Goal: Task Accomplishment & Management: Complete application form

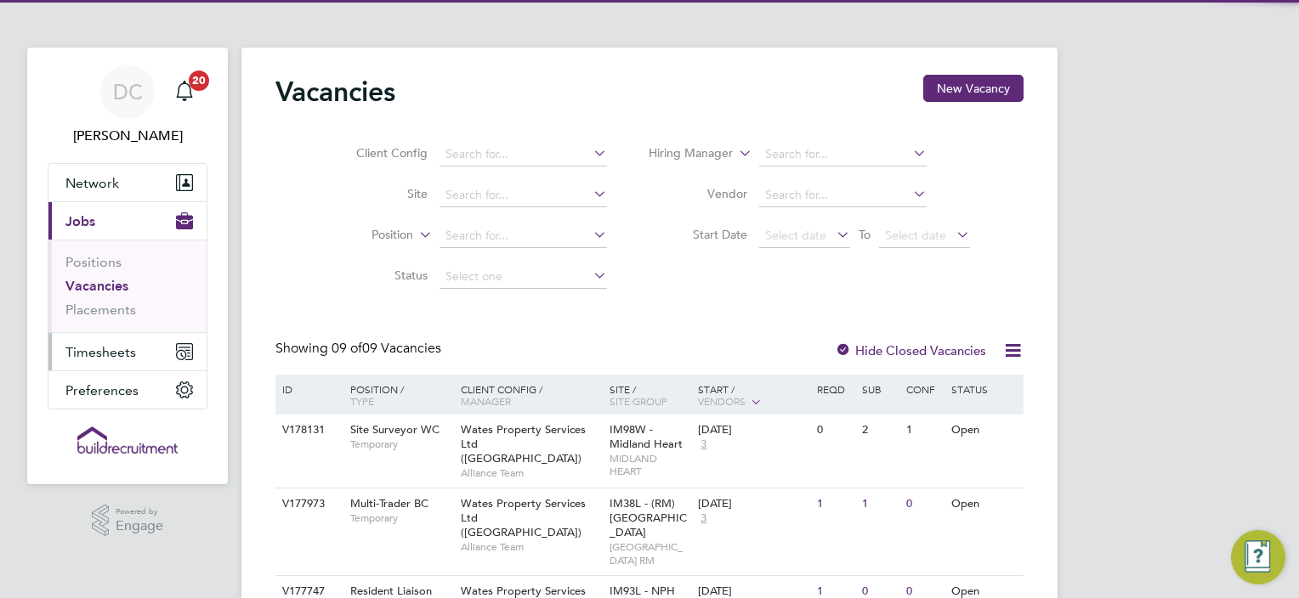
click at [106, 354] on span "Timesheets" at bounding box center [100, 352] width 71 height 16
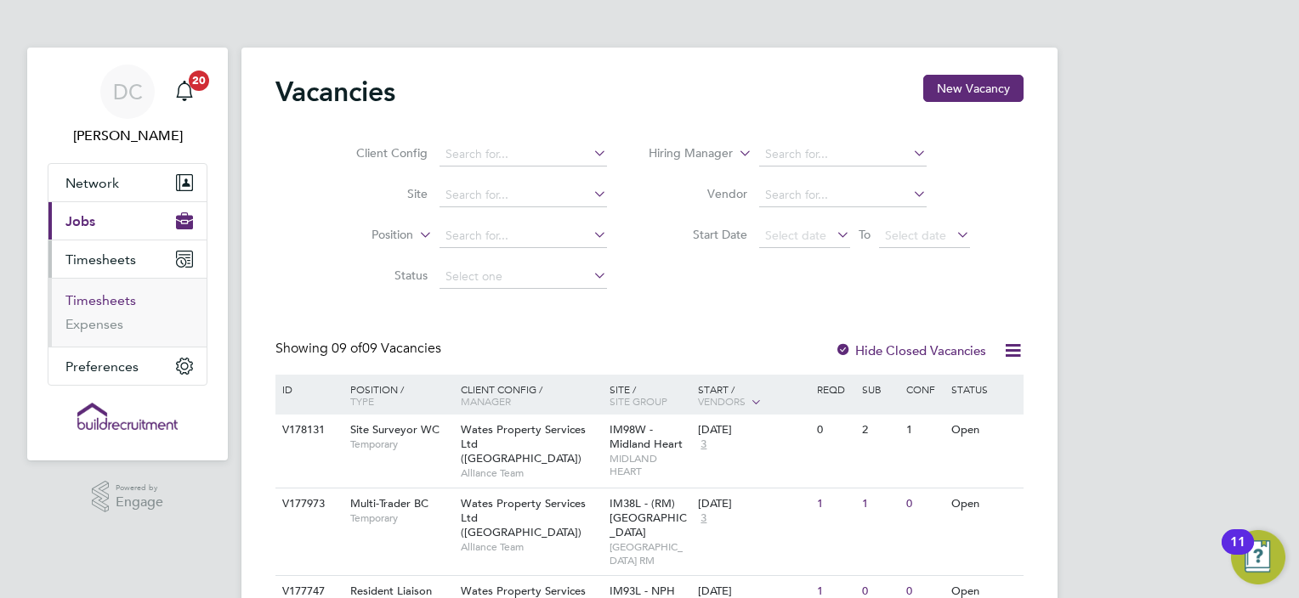
click at [122, 301] on link "Timesheets" at bounding box center [100, 300] width 71 height 16
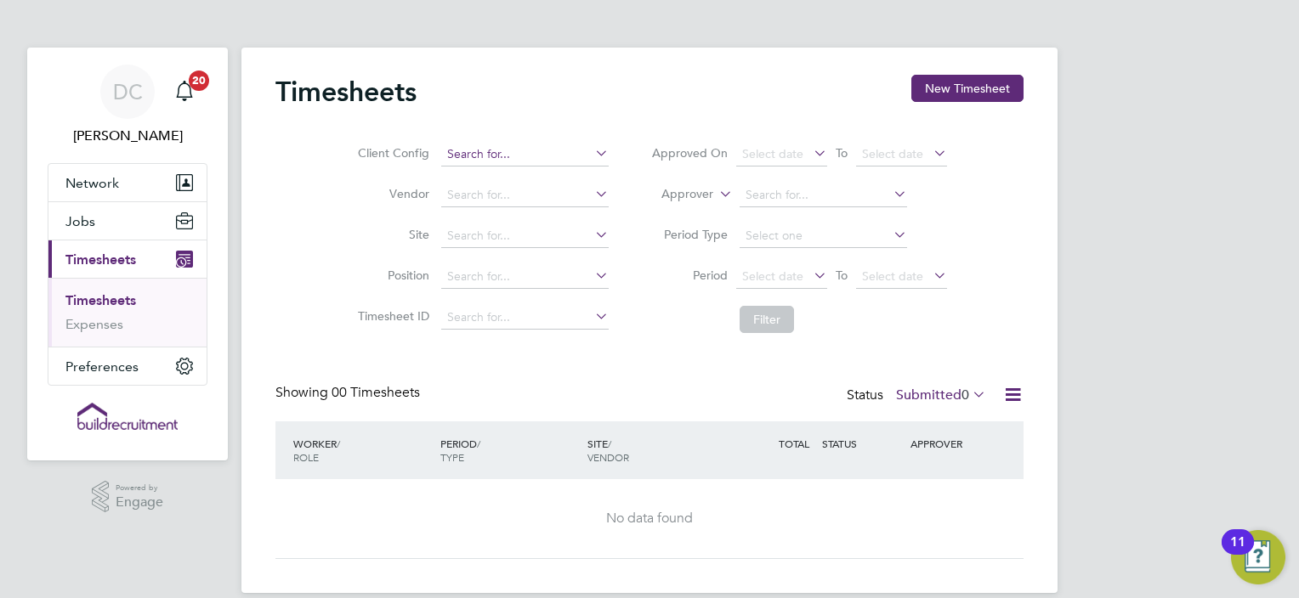
click at [501, 146] on input at bounding box center [524, 155] width 167 height 24
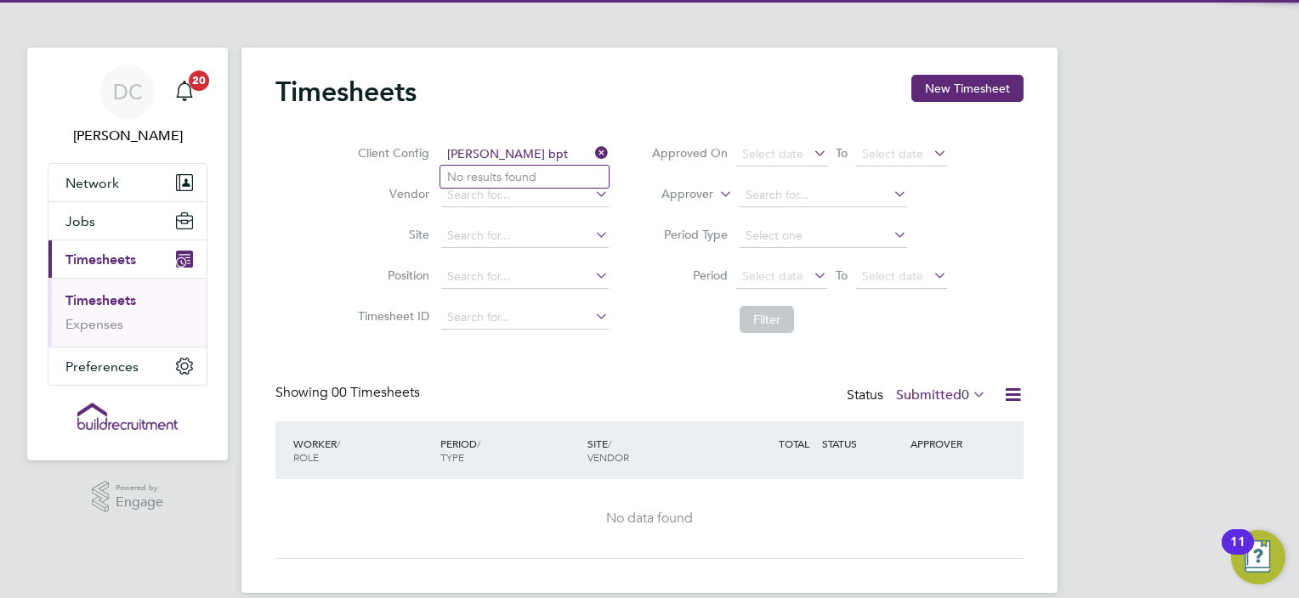
click at [502, 153] on input "[PERSON_NAME] bpt" at bounding box center [524, 155] width 167 height 24
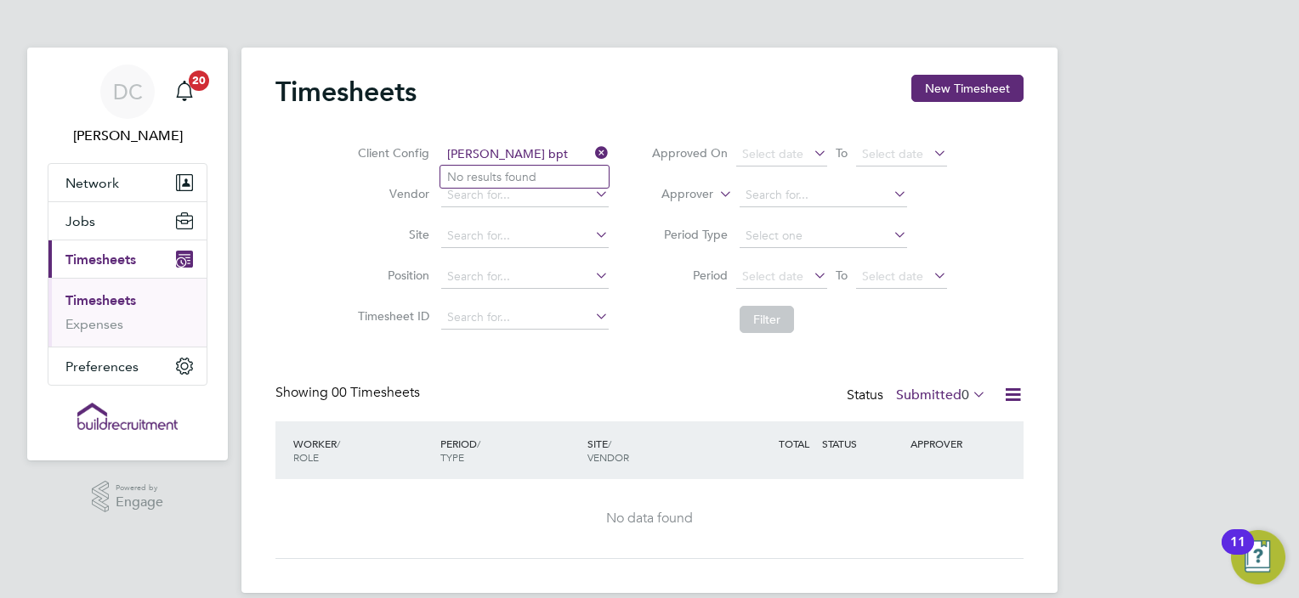
click at [502, 153] on input "[PERSON_NAME] bpt" at bounding box center [524, 155] width 167 height 24
click at [588, 147] on input "[PERSON_NAME]" at bounding box center [524, 155] width 167 height 24
type input "[PERSON_NAME]"
click at [592, 148] on icon at bounding box center [592, 153] width 0 height 24
click at [520, 149] on input at bounding box center [524, 155] width 167 height 24
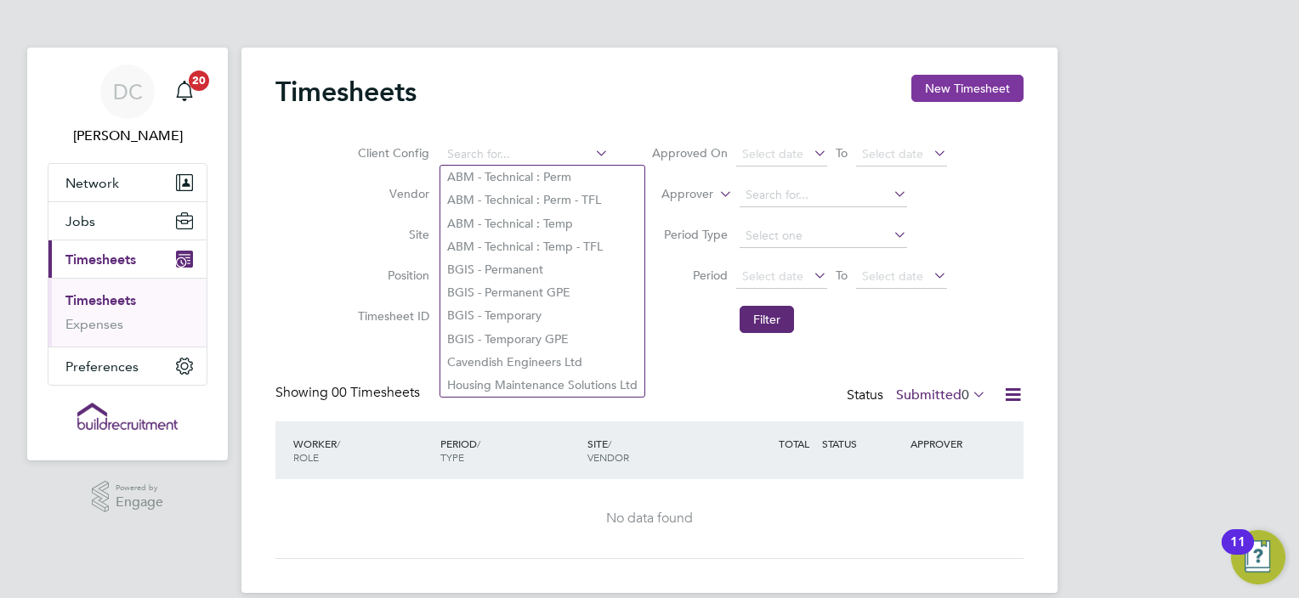
click at [996, 81] on button "New Timesheet" at bounding box center [967, 88] width 112 height 27
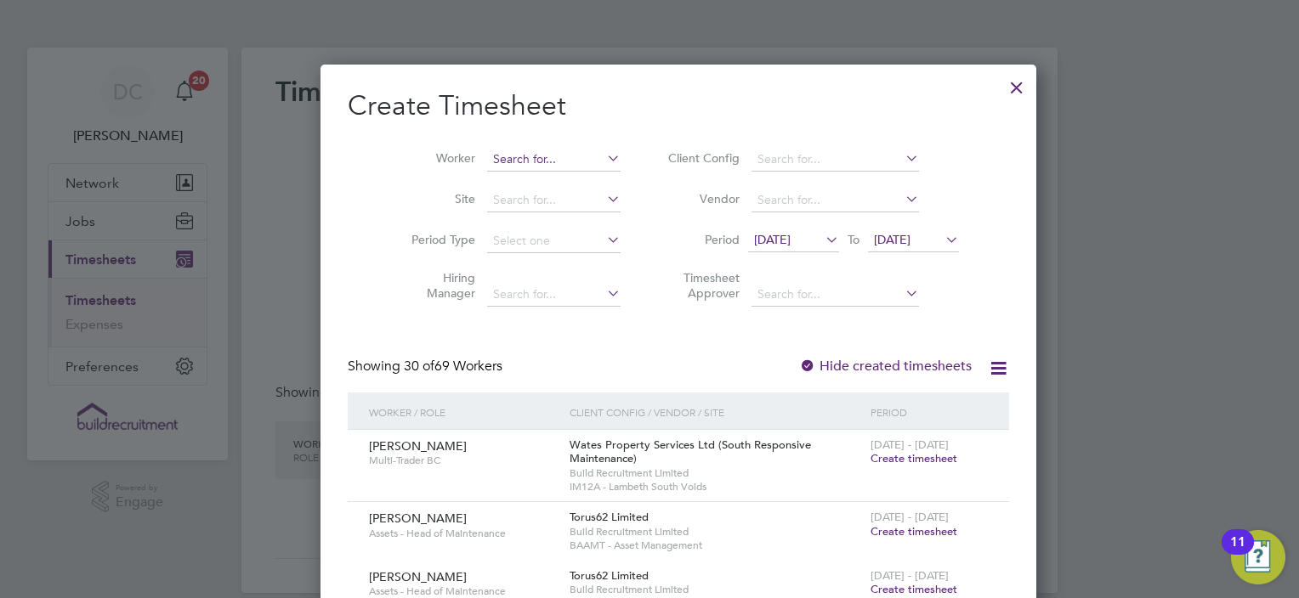
scroll to position [2696, 658]
click at [542, 150] on input at bounding box center [553, 160] width 133 height 24
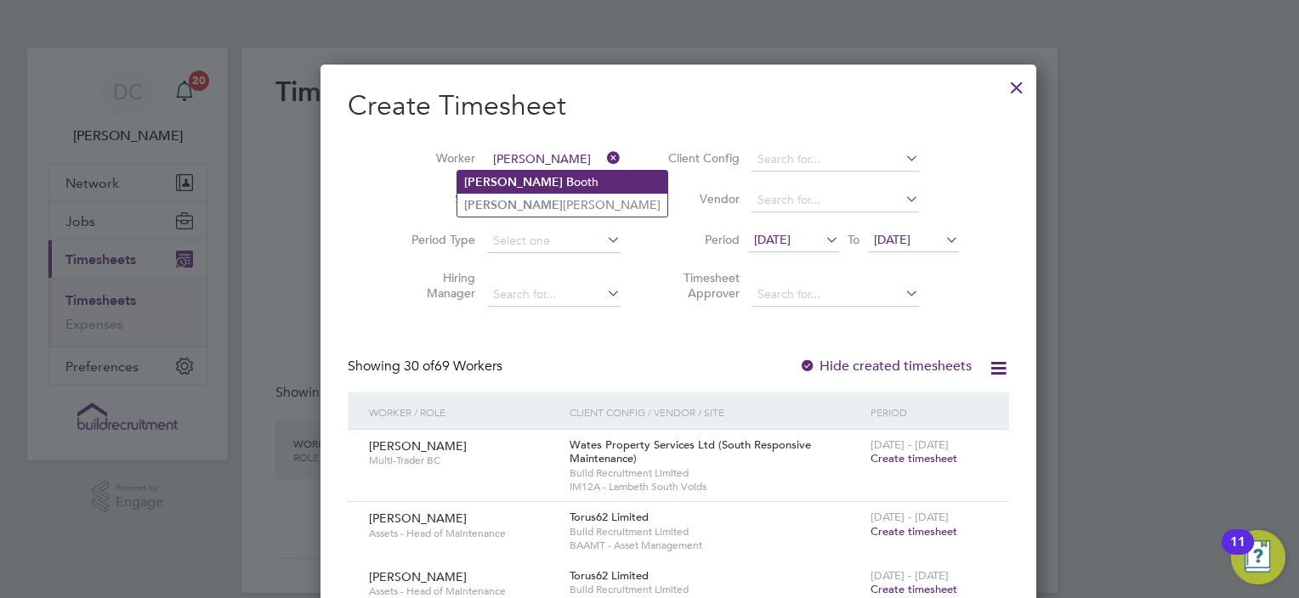
click at [521, 177] on li "[PERSON_NAME]" at bounding box center [562, 182] width 210 height 23
type input "[PERSON_NAME]"
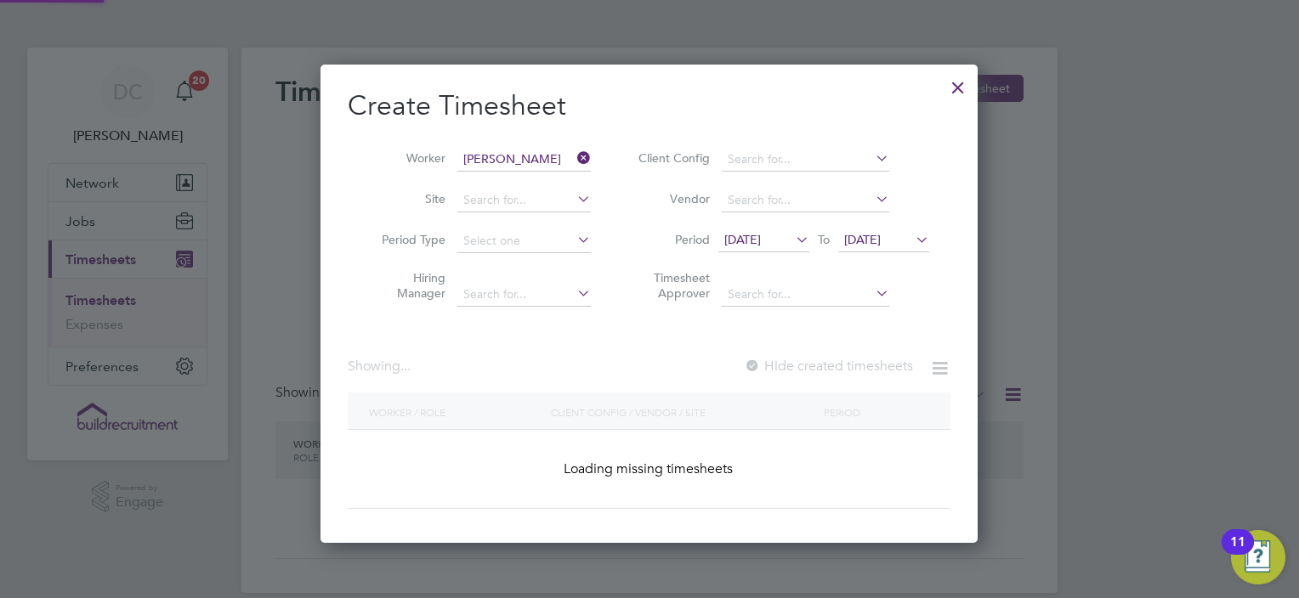
scroll to position [479, 658]
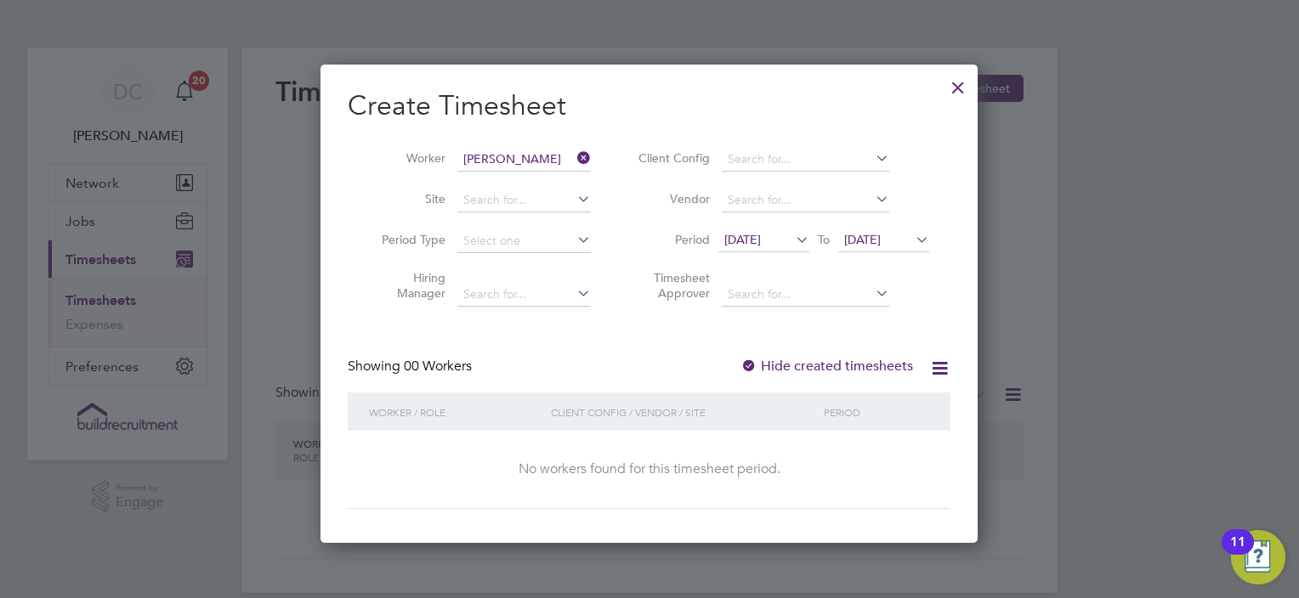
click at [790, 244] on span "[DATE]" at bounding box center [763, 241] width 91 height 23
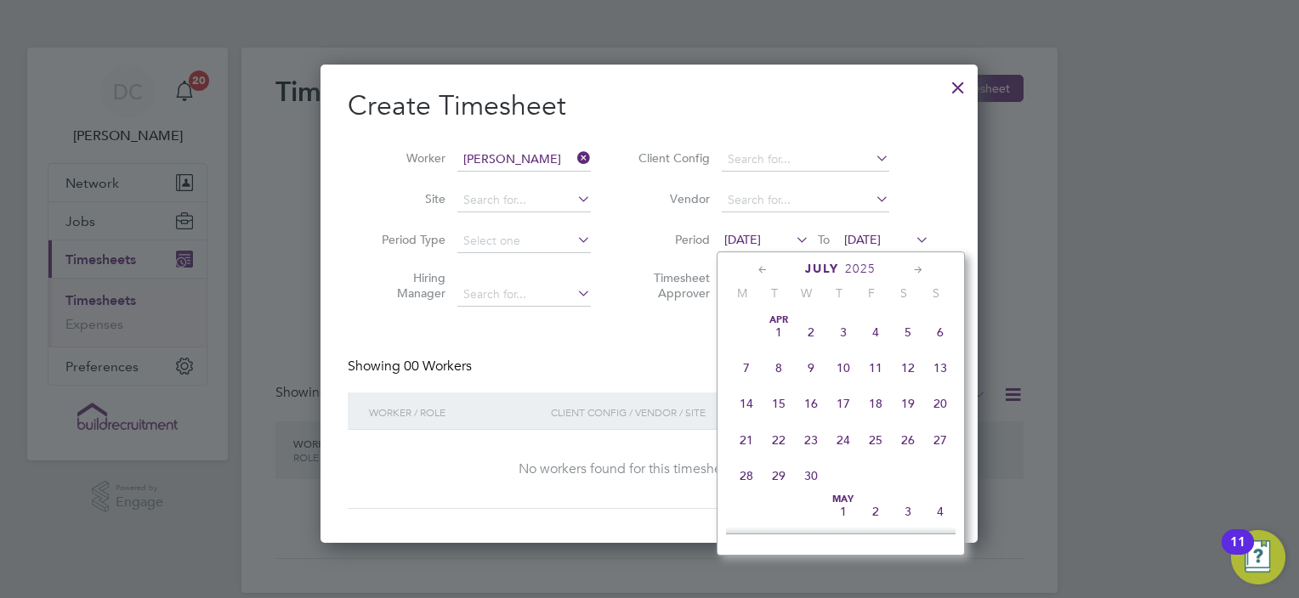
scroll to position [666, 0]
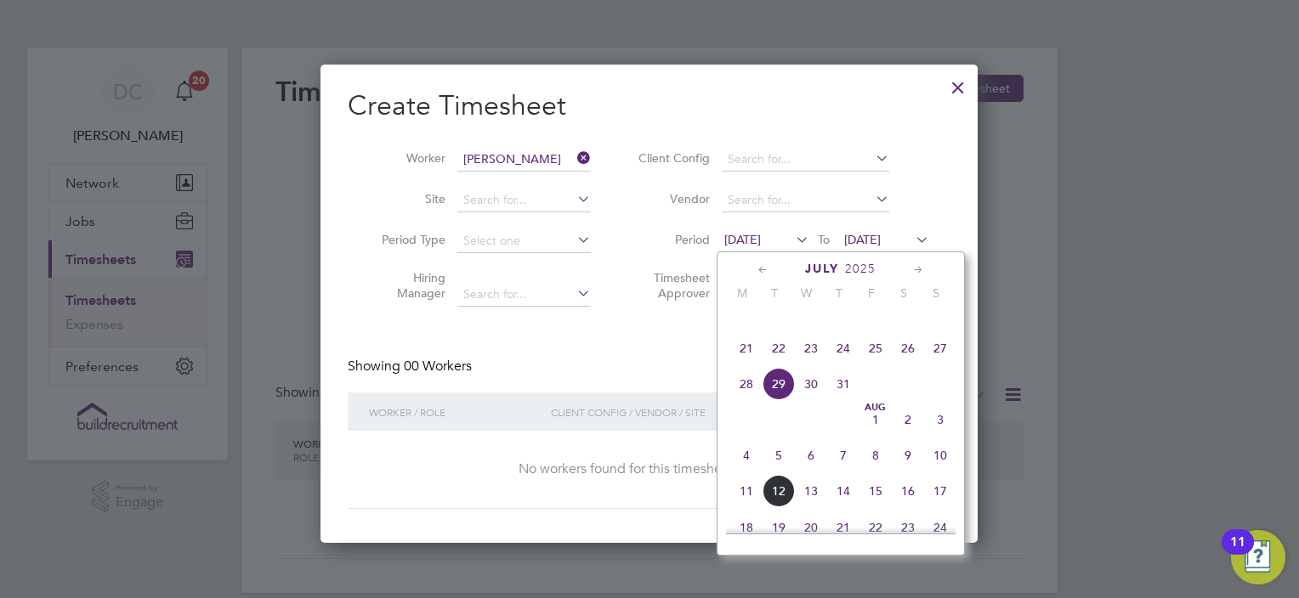
click at [749, 469] on span "4" at bounding box center [746, 455] width 32 height 32
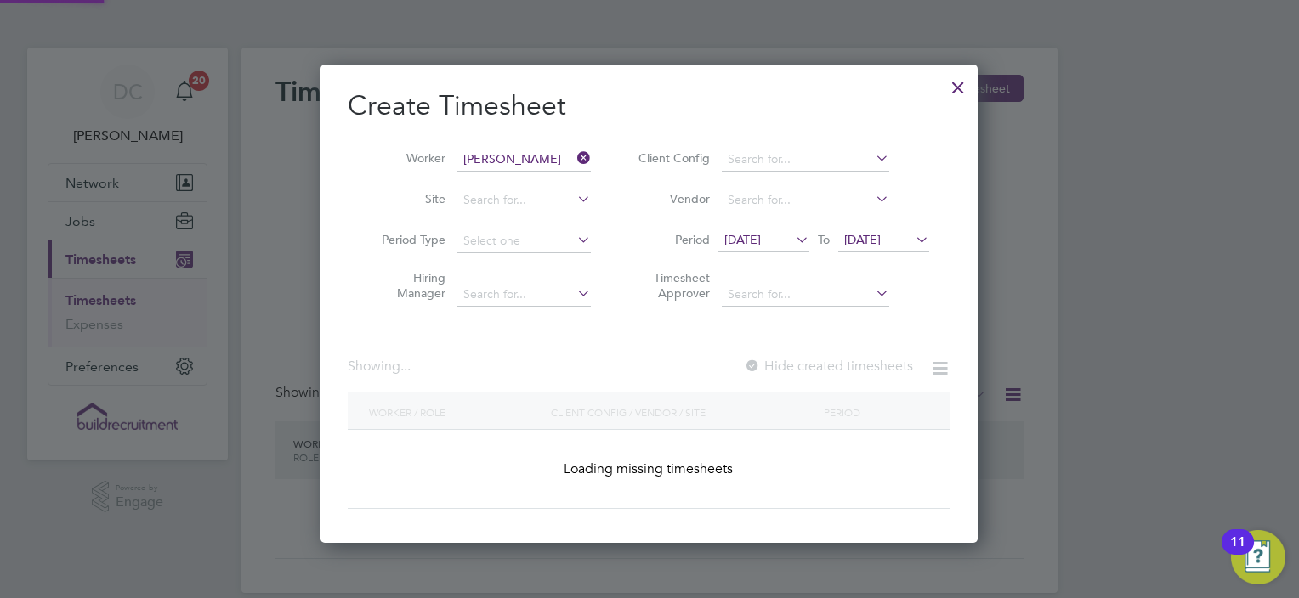
scroll to position [479, 658]
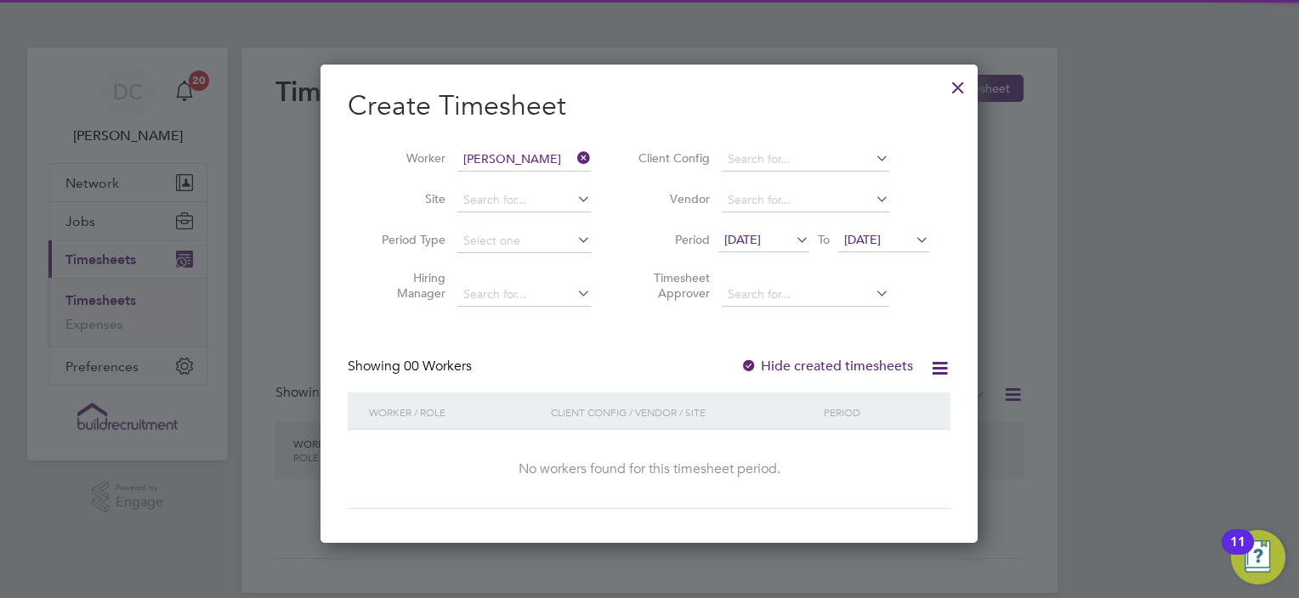
click at [881, 244] on span "[DATE]" at bounding box center [862, 239] width 37 height 15
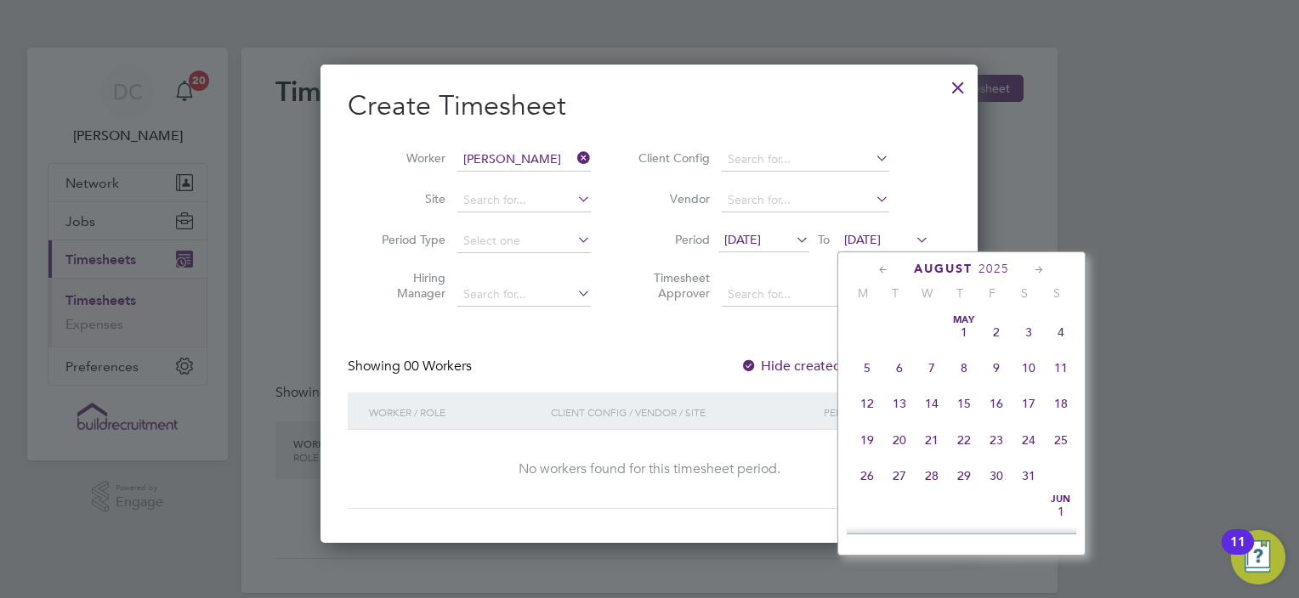
scroll to position [554, 0]
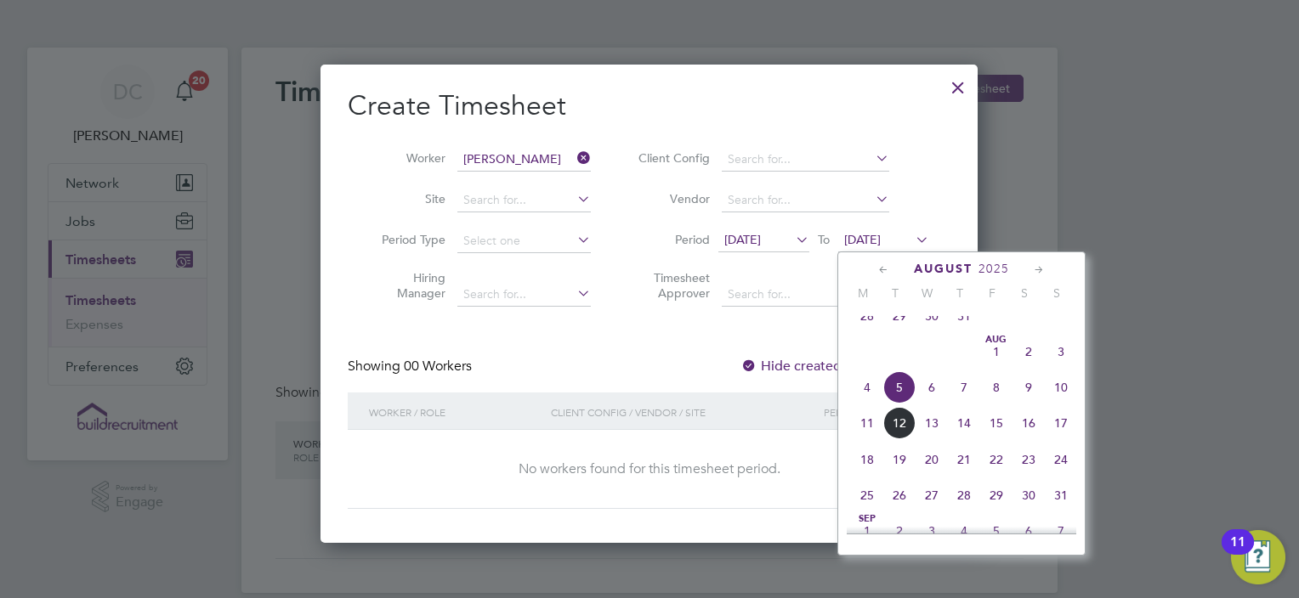
click at [1060, 401] on span "10" at bounding box center [1061, 387] width 32 height 32
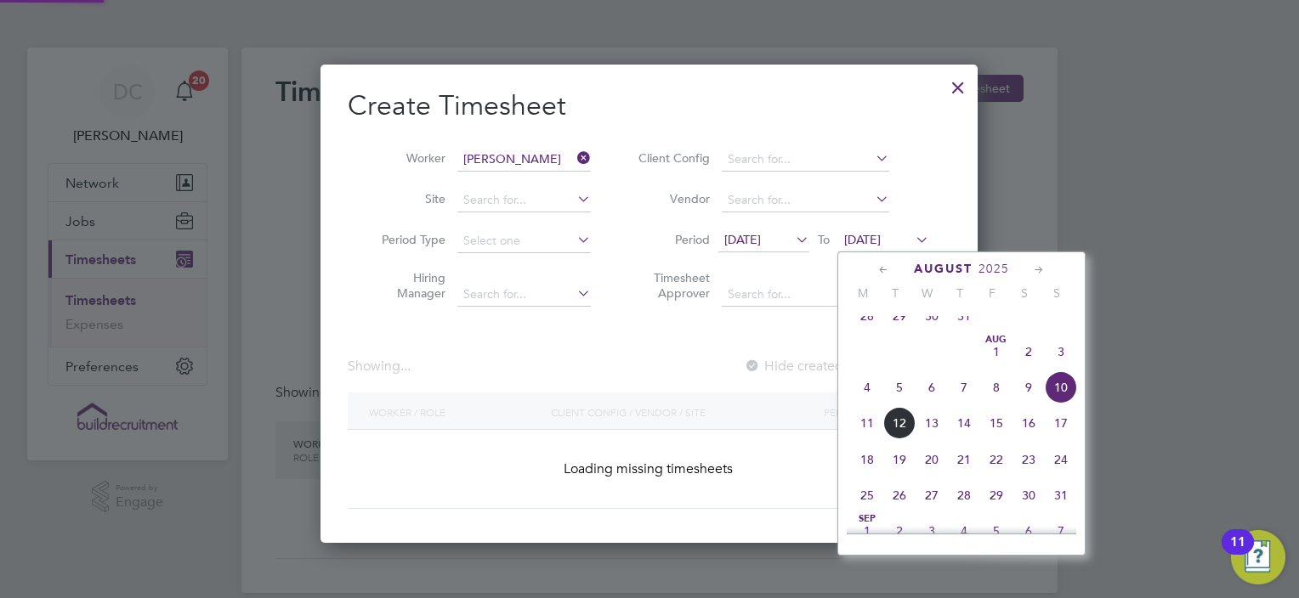
scroll to position [457, 658]
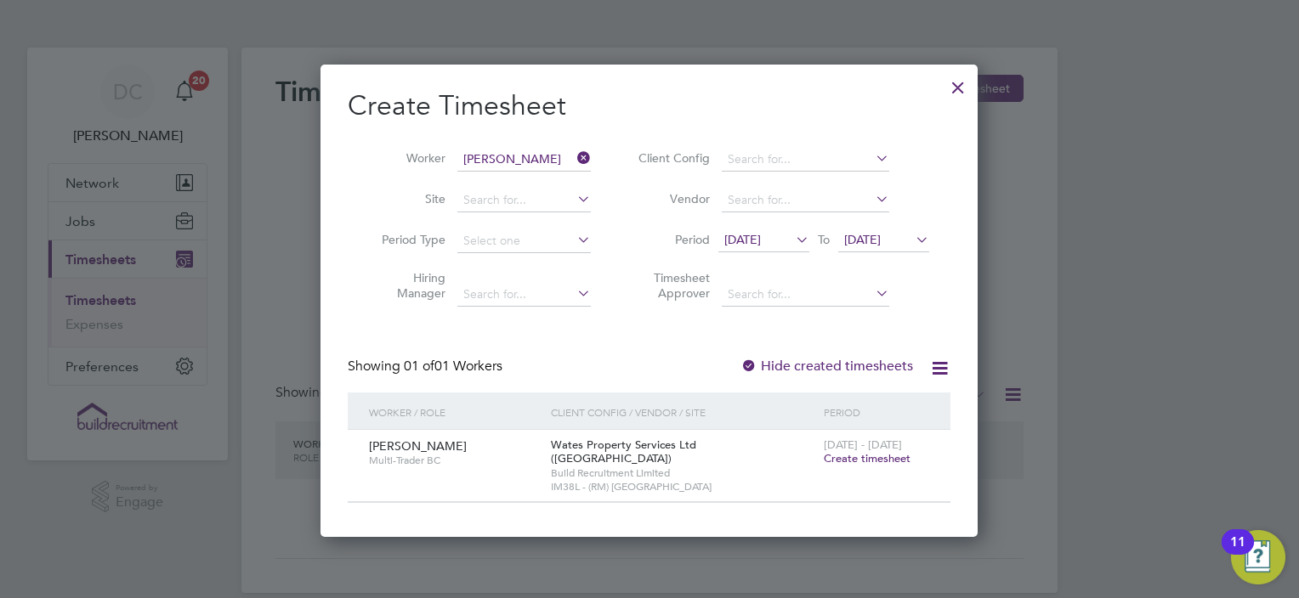
click at [869, 458] on span "Create timesheet" at bounding box center [867, 458] width 87 height 14
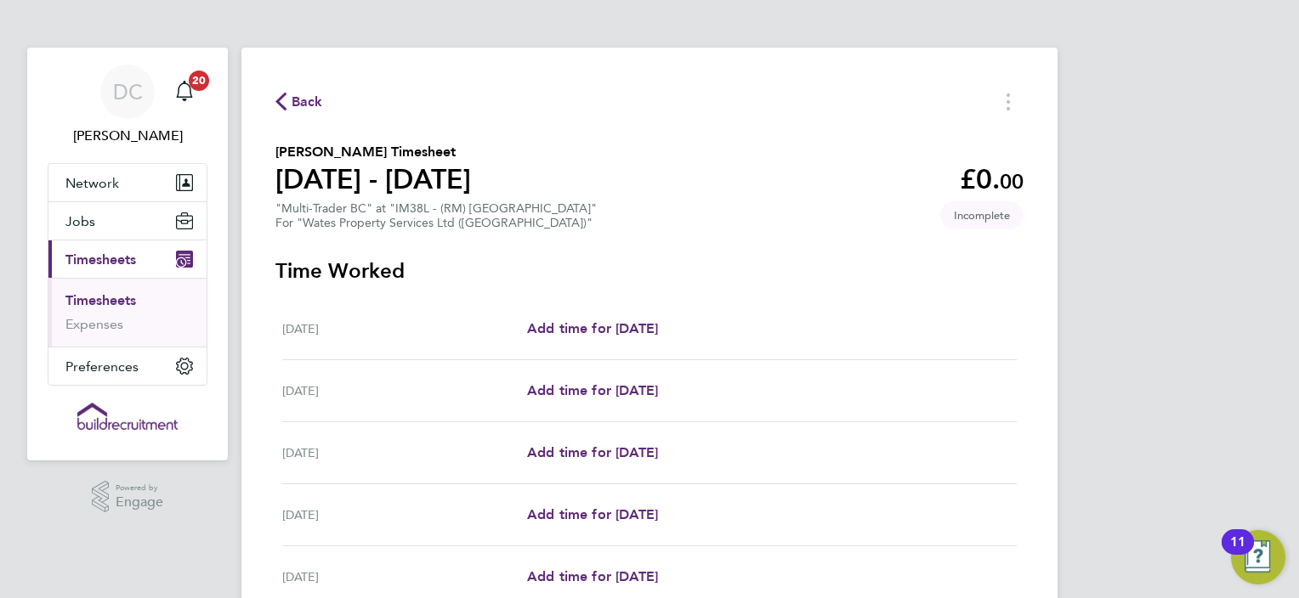
click at [318, 109] on span "Back" at bounding box center [307, 102] width 31 height 20
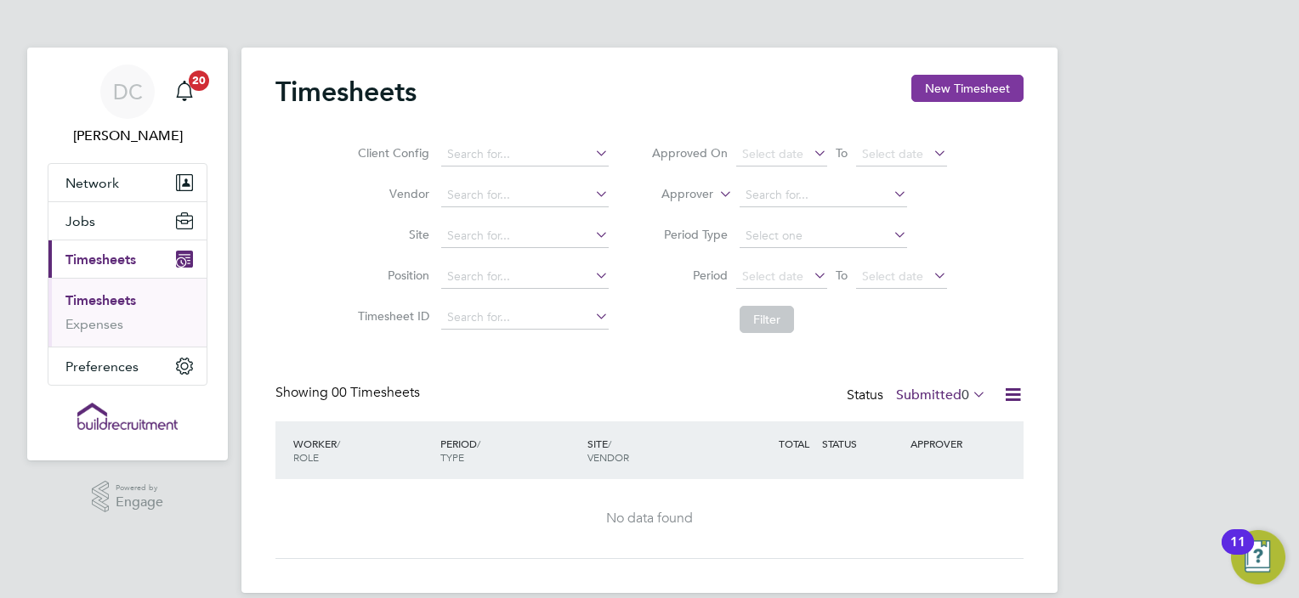
click at [961, 82] on button "New Timesheet" at bounding box center [967, 88] width 112 height 27
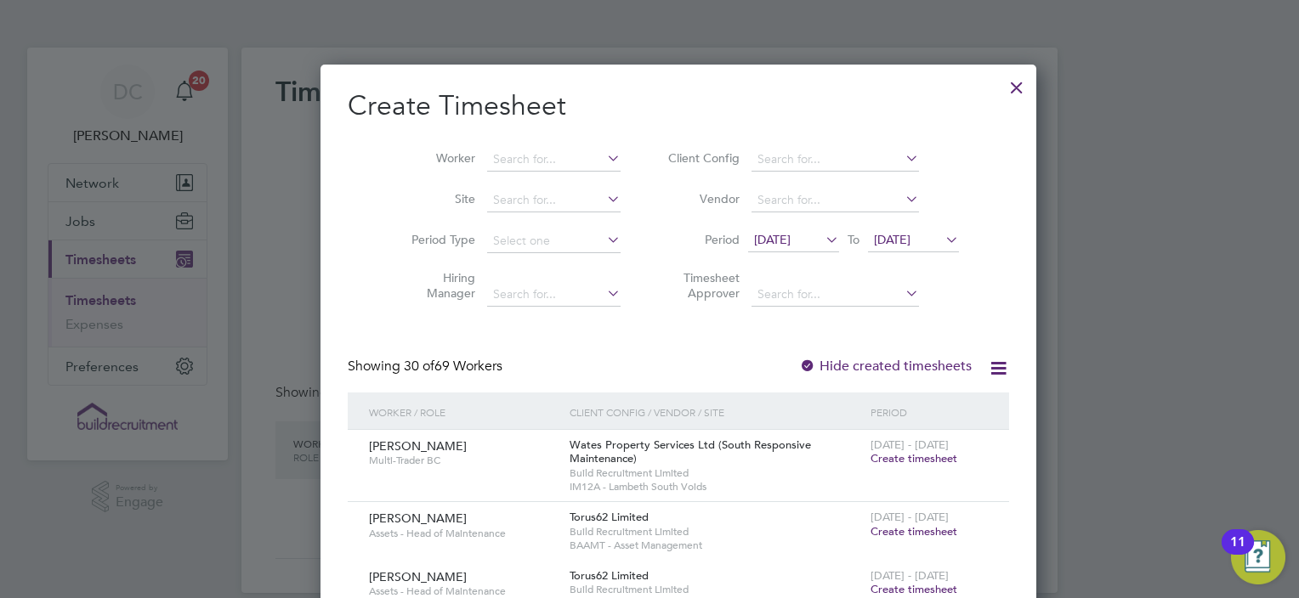
scroll to position [2696, 658]
click at [527, 146] on li "Worker" at bounding box center [509, 159] width 264 height 41
click at [521, 156] on input at bounding box center [553, 160] width 133 height 24
click at [496, 182] on li "[PERSON_NAME]" at bounding box center [541, 182] width 168 height 23
type input "[PERSON_NAME]"
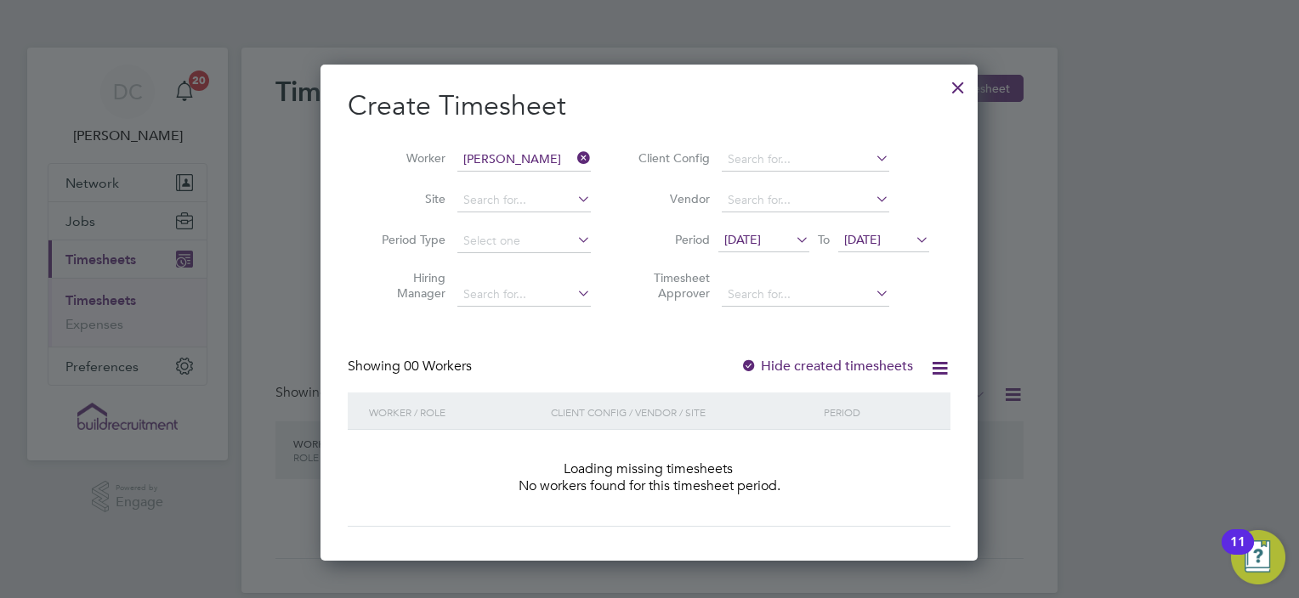
scroll to position [479, 658]
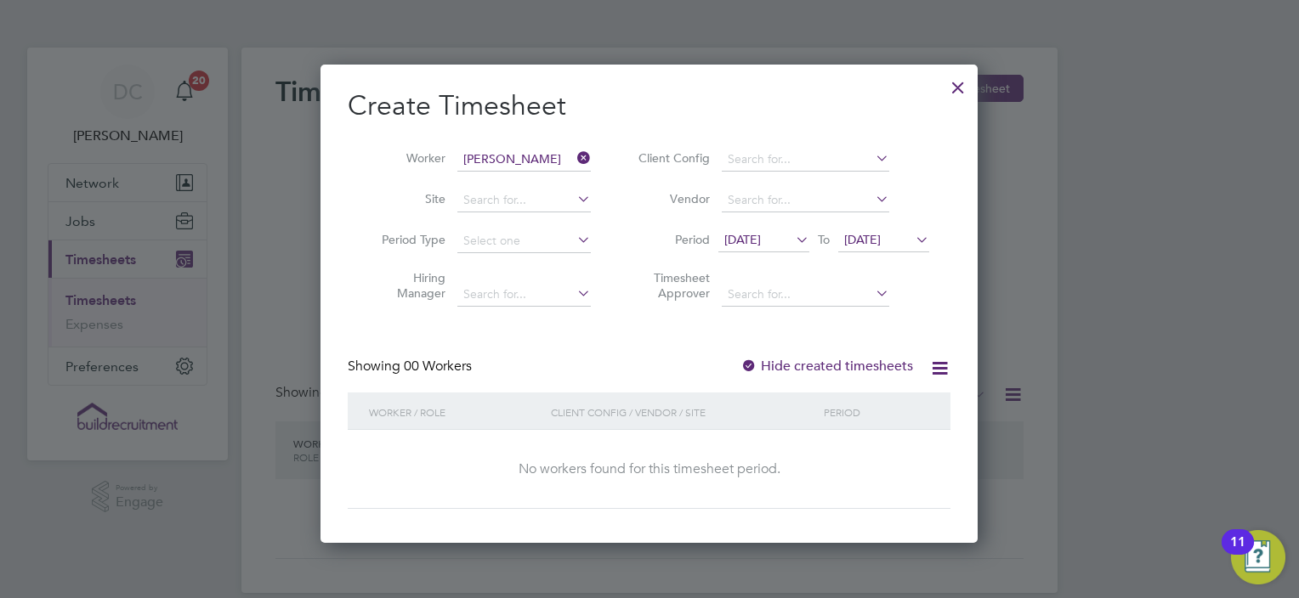
click at [761, 240] on span "[DATE]" at bounding box center [742, 239] width 37 height 15
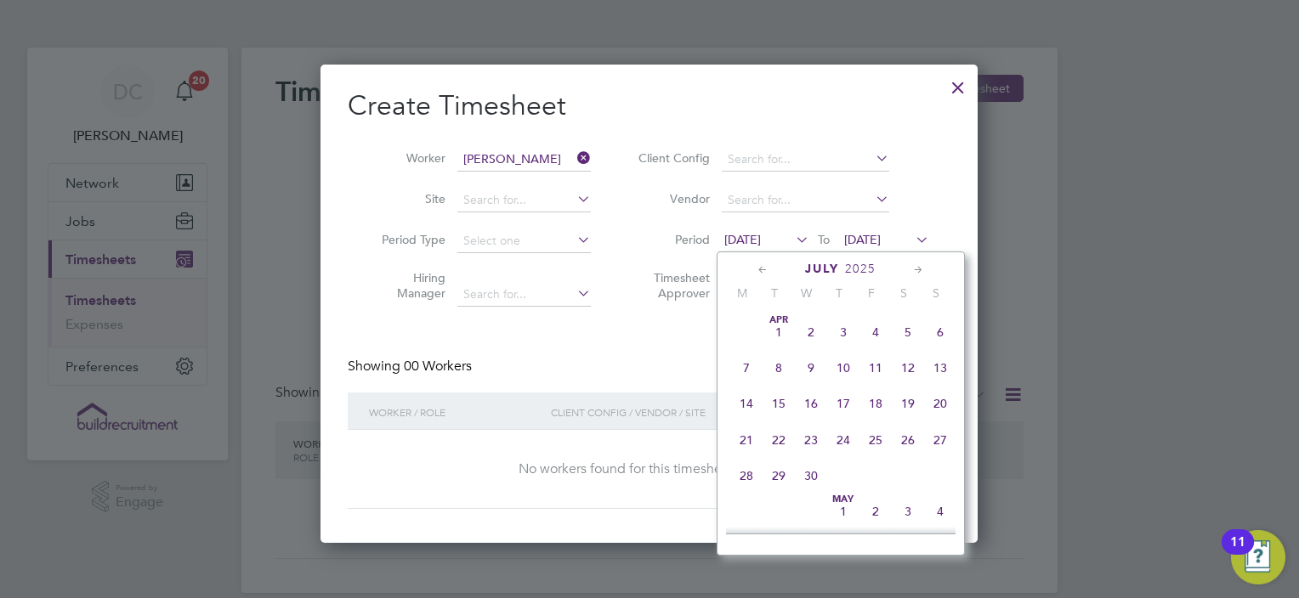
scroll to position [666, 0]
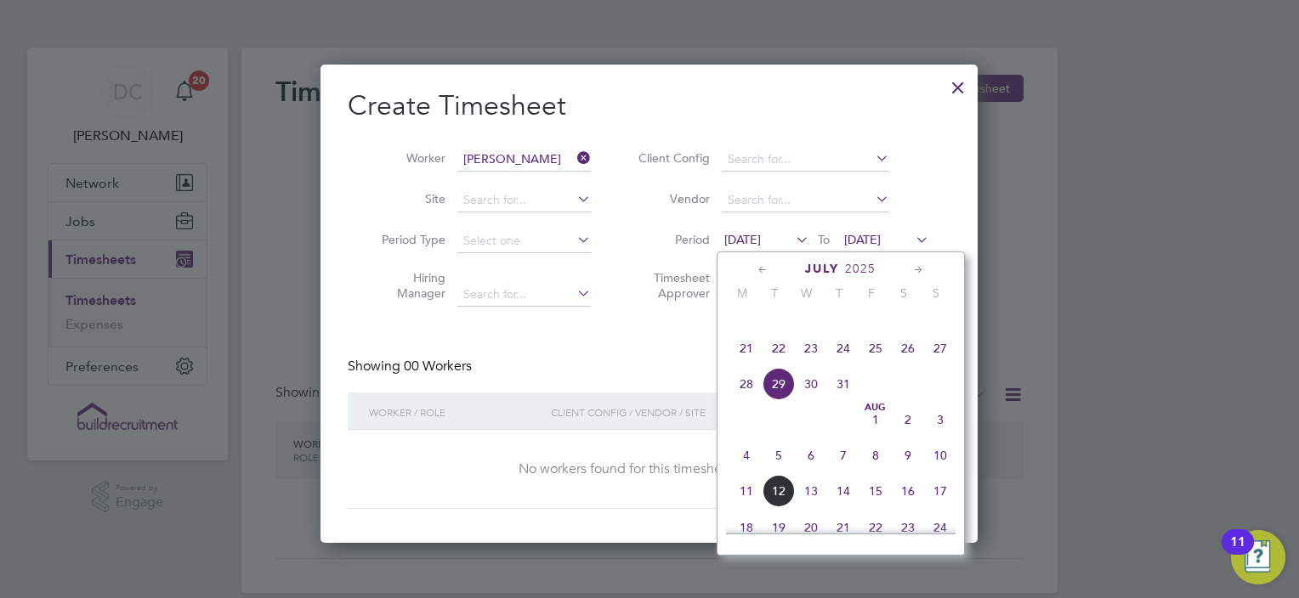
click at [740, 468] on span "4" at bounding box center [746, 455] width 32 height 32
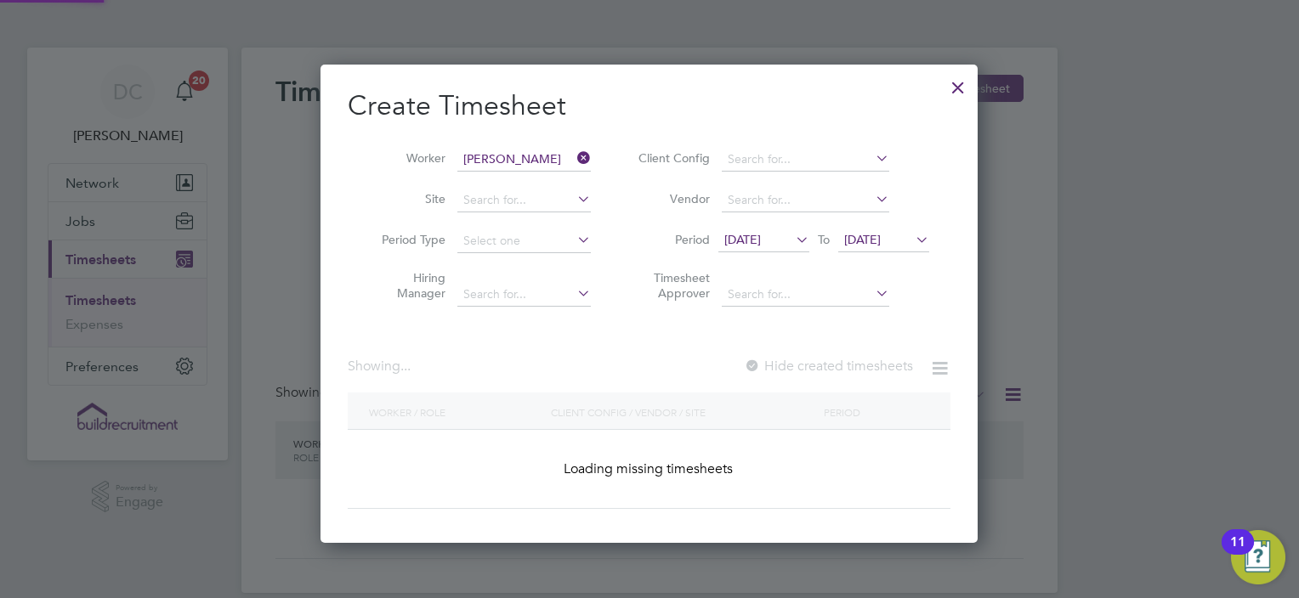
scroll to position [479, 658]
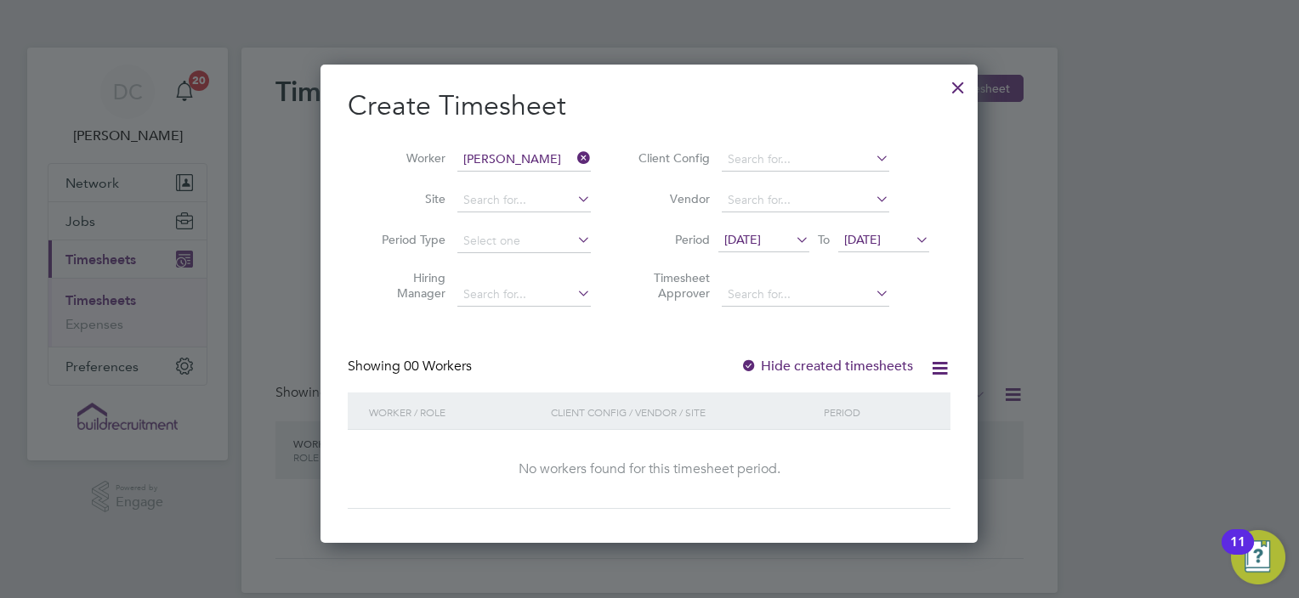
click at [881, 237] on span "[DATE]" at bounding box center [862, 239] width 37 height 15
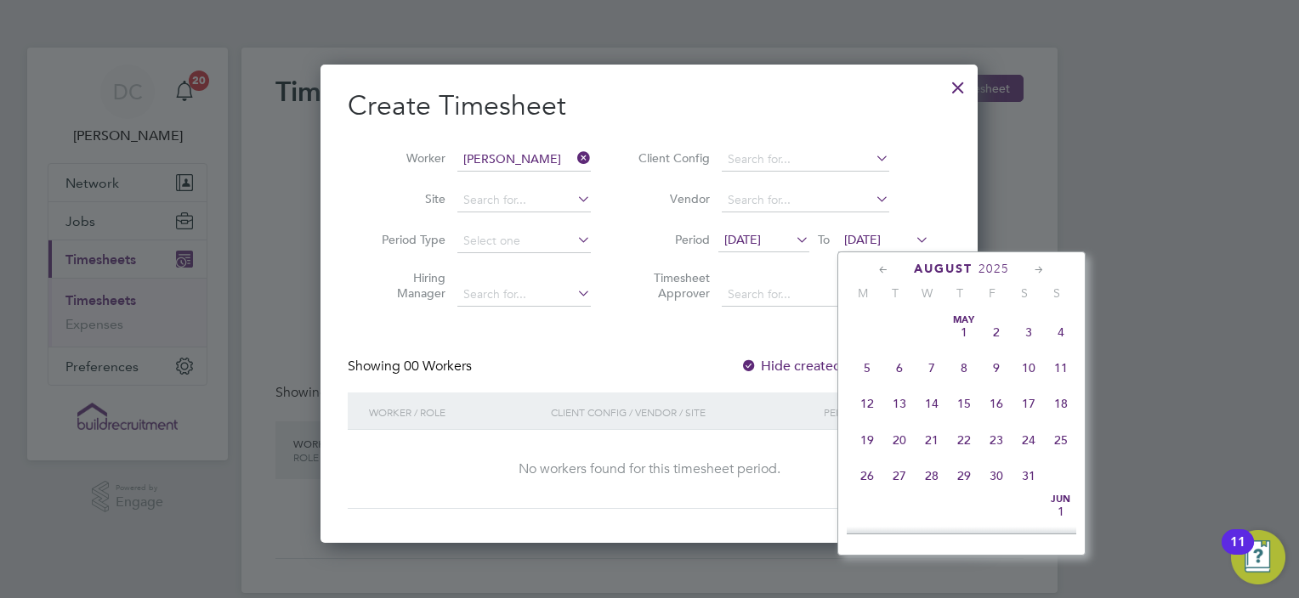
scroll to position [554, 0]
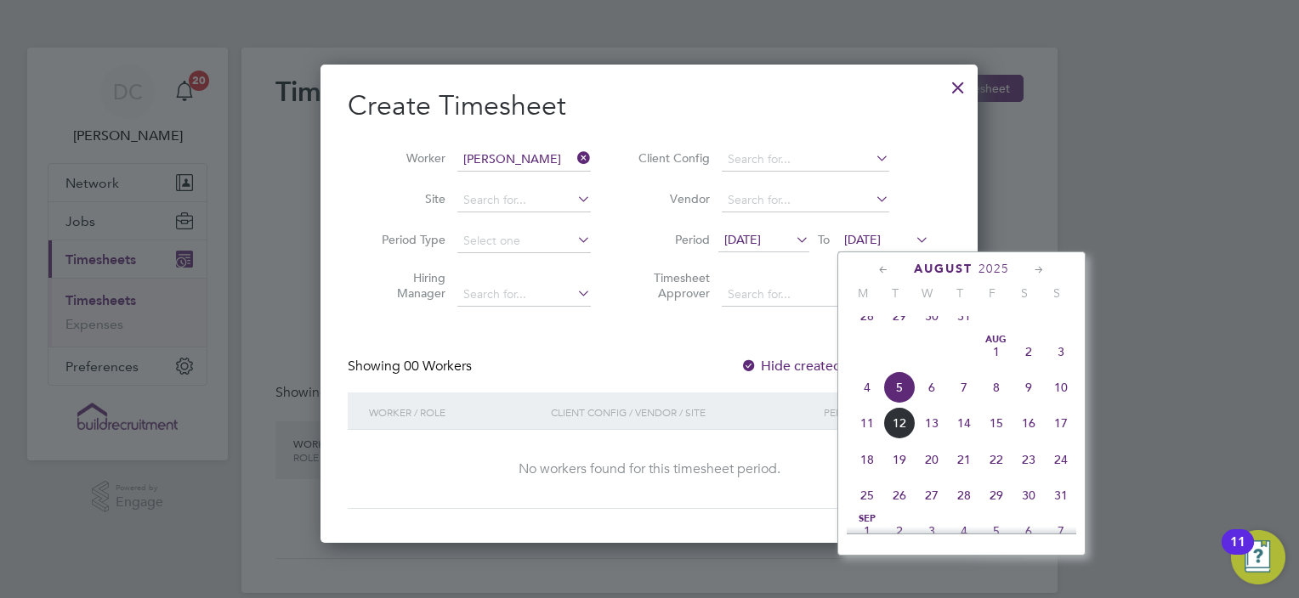
click at [1057, 398] on span "10" at bounding box center [1061, 387] width 32 height 32
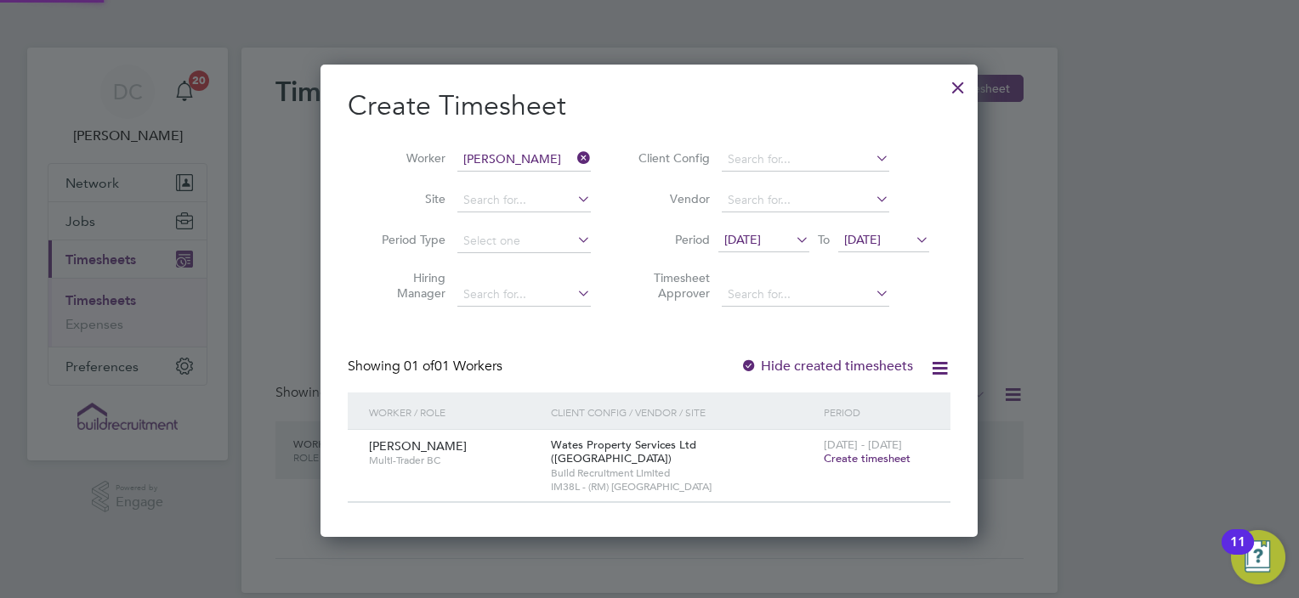
scroll to position [457, 658]
click at [670, 347] on div "Create Timesheet Worker [PERSON_NAME] Site Period Type Hiring Manager Client Co…" at bounding box center [649, 295] width 603 height 415
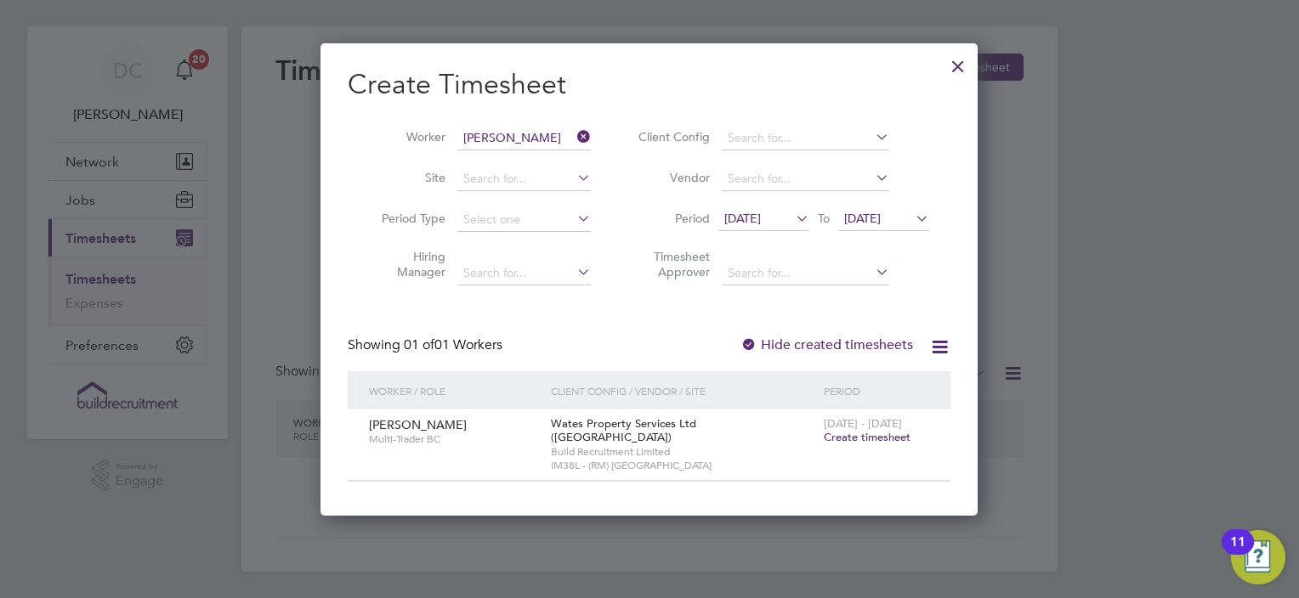
click at [753, 343] on div at bounding box center [748, 345] width 17 height 17
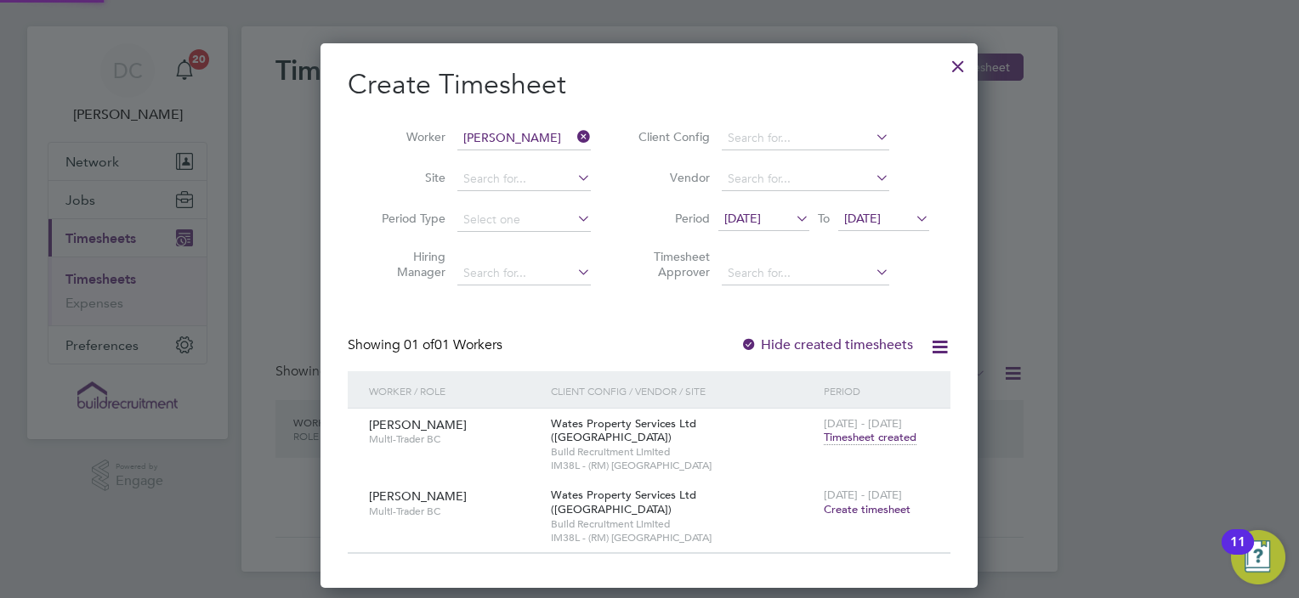
scroll to position [515, 658]
click at [881, 432] on span "Timesheet created" at bounding box center [870, 437] width 93 height 15
